Goal: Task Accomplishment & Management: Use online tool/utility

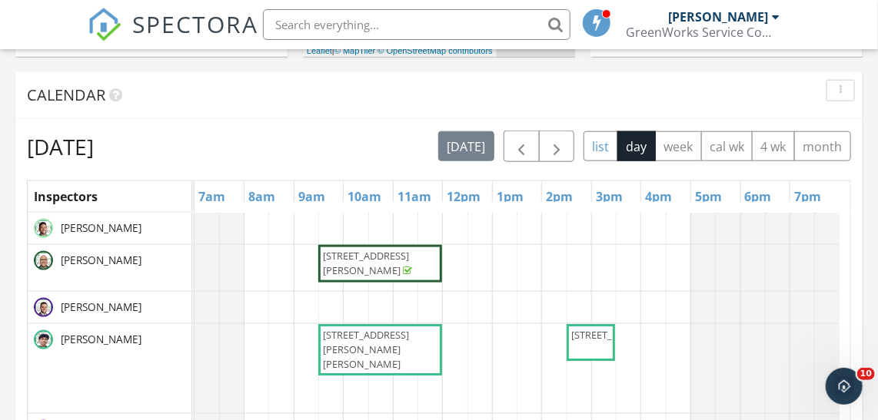
scroll to position [69, 0]
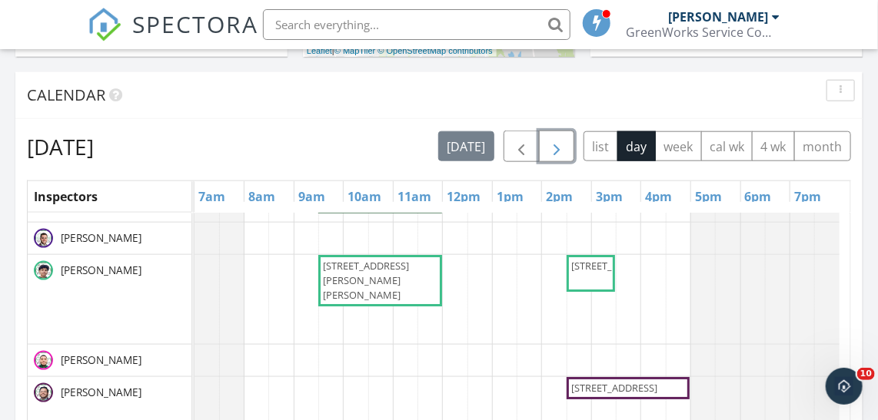
click at [560, 148] on span "button" at bounding box center [556, 147] width 18 height 18
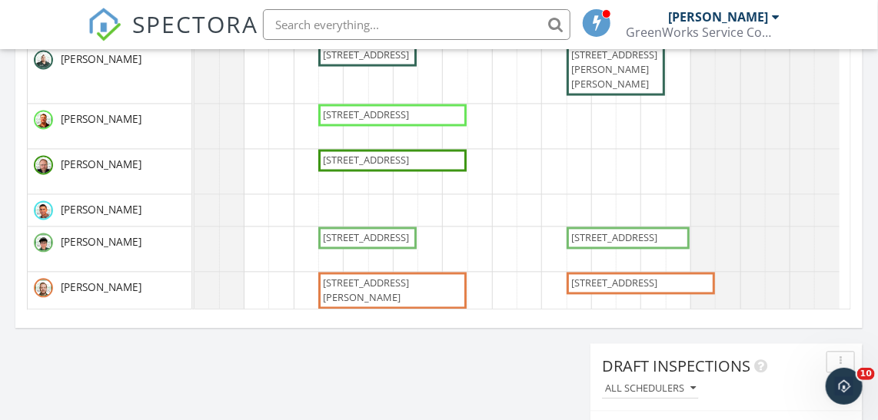
scroll to position [0, 0]
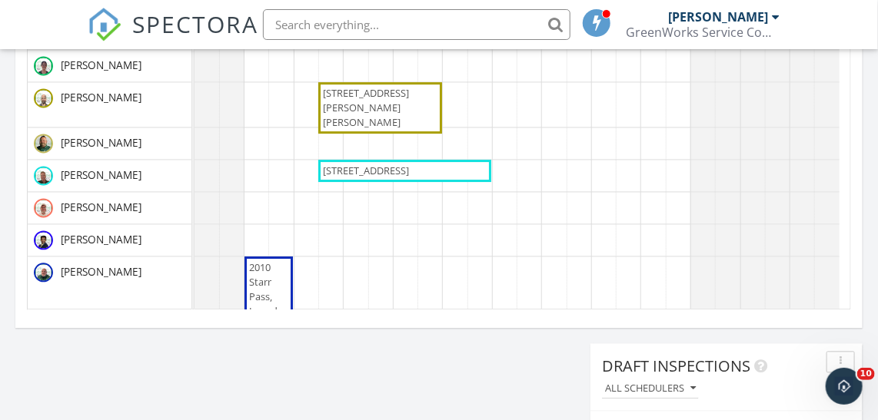
click at [391, 164] on span "715 Algregg St, Houston 77008" at bounding box center [366, 171] width 86 height 14
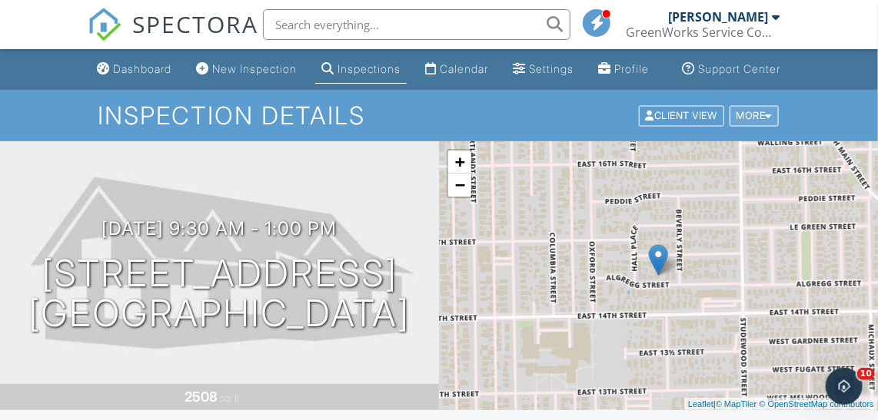
click at [761, 126] on div "More" at bounding box center [755, 115] width 50 height 21
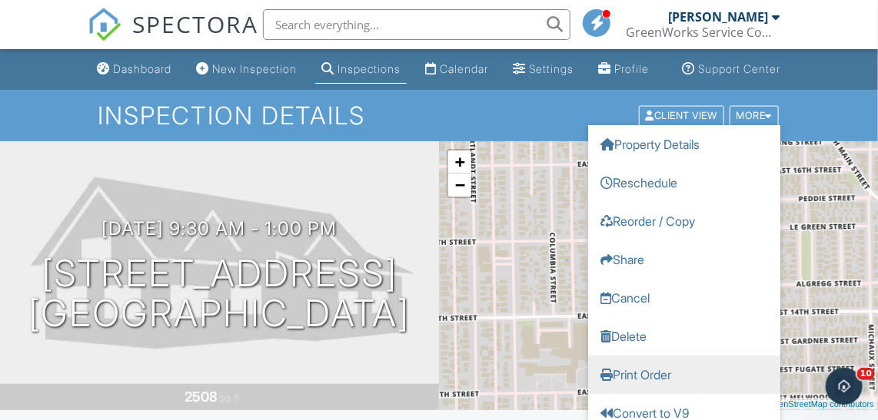
click at [673, 385] on link "Print Order" at bounding box center [684, 374] width 192 height 38
